Goal: Information Seeking & Learning: Learn about a topic

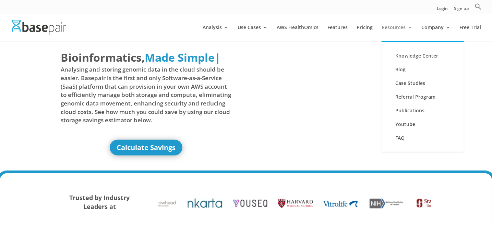
click at [391, 26] on link "Resources" at bounding box center [397, 33] width 31 height 16
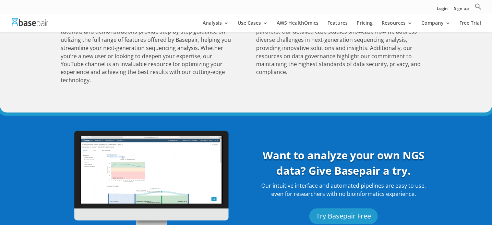
scroll to position [286, 0]
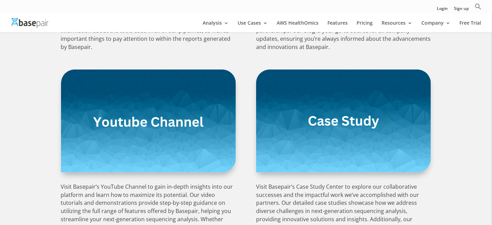
click at [127, 121] on img at bounding box center [148, 121] width 175 height 103
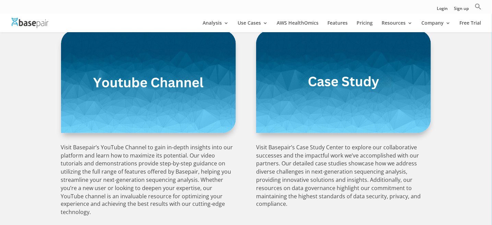
scroll to position [343, 0]
